Goal: Information Seeking & Learning: Learn about a topic

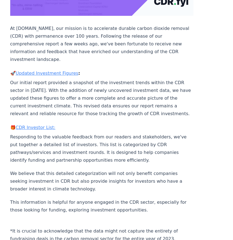
scroll to position [156, 0]
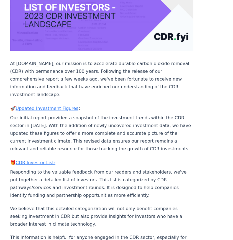
click at [35, 151] on body "CDR . fyi Leaderboards CDR Map Pricing Survey Events Partners About Us Blog Con…" at bounding box center [116, 160] width 233 height 632
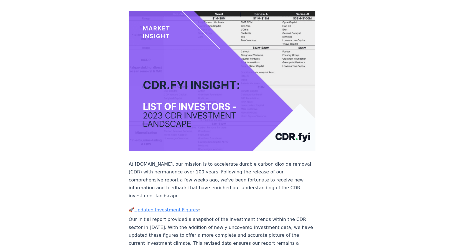
scroll to position [0, 0]
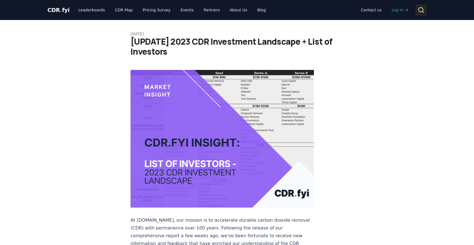
click at [233, 12] on icon at bounding box center [421, 10] width 7 height 7
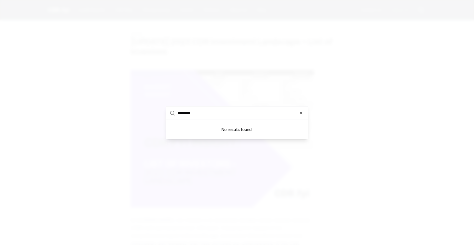
type input "********"
click at [233, 85] on div at bounding box center [237, 122] width 474 height 245
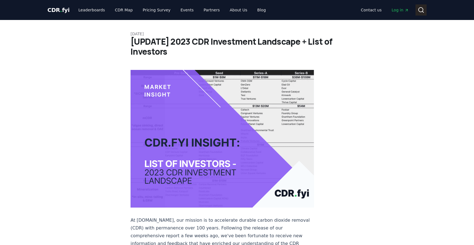
click at [233, 11] on icon at bounding box center [421, 10] width 7 height 7
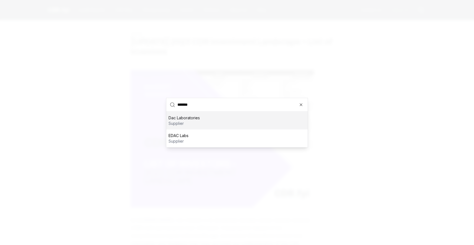
type input "*******"
click at [193, 124] on p "supplier" at bounding box center [184, 123] width 31 height 6
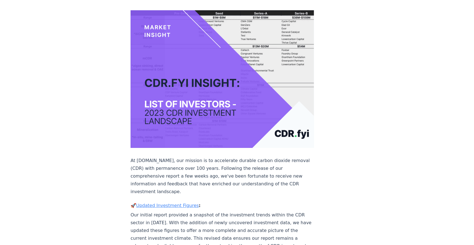
scroll to position [144, 0]
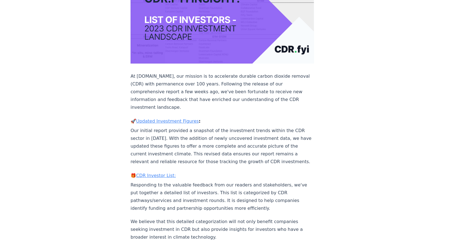
click at [159, 173] on link "CDR Investor List:" at bounding box center [156, 175] width 40 height 5
